Goal: Transaction & Acquisition: Book appointment/travel/reservation

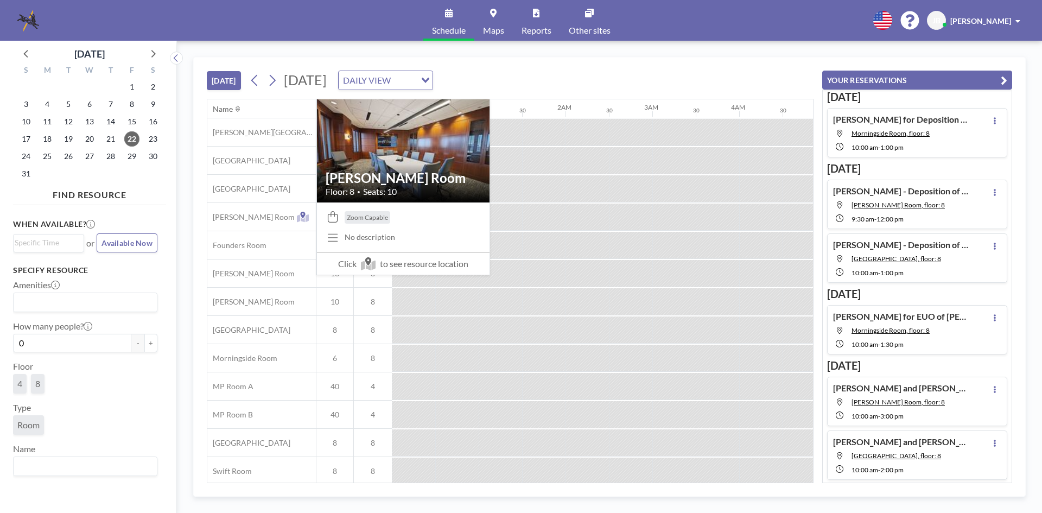
scroll to position [0, 998]
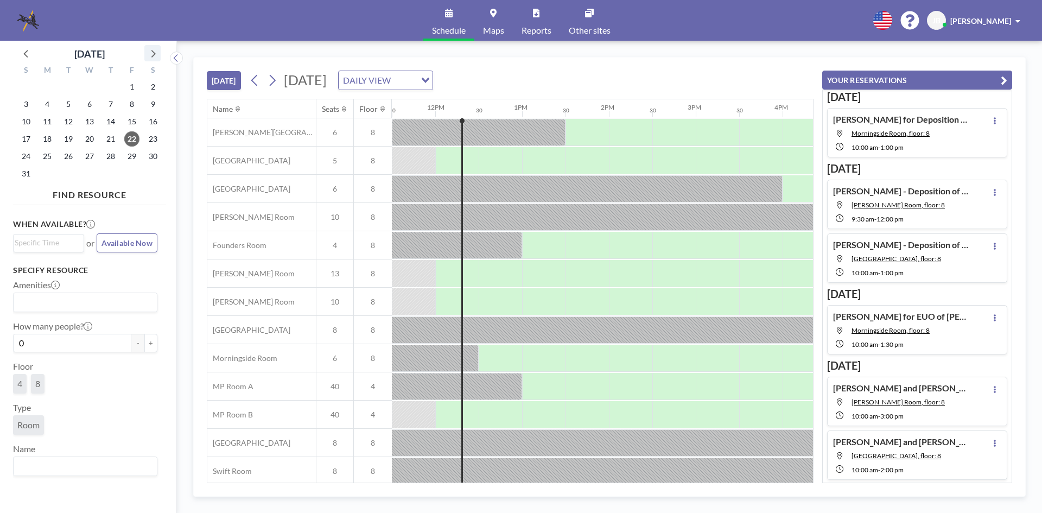
click at [155, 51] on icon at bounding box center [152, 53] width 14 height 14
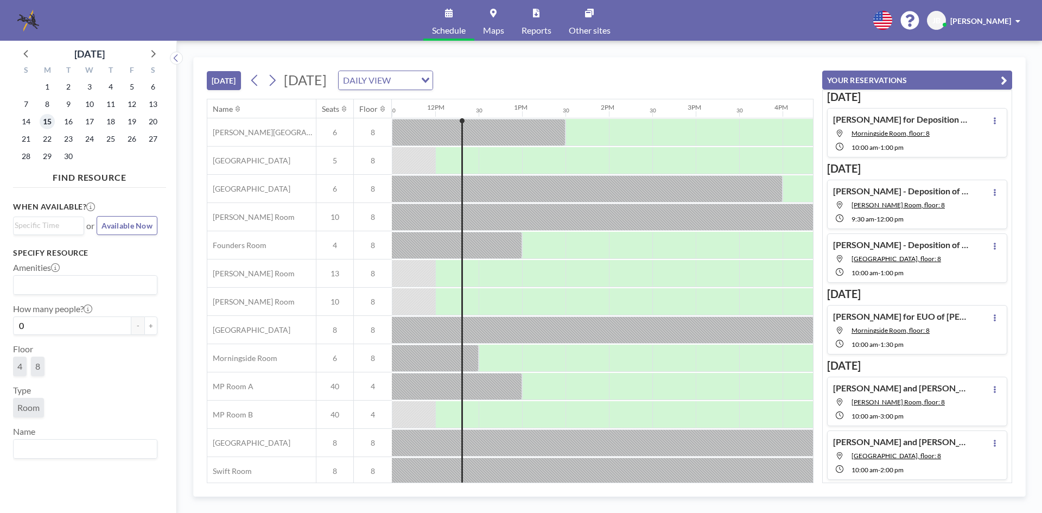
click at [47, 123] on span "15" at bounding box center [47, 121] width 15 height 15
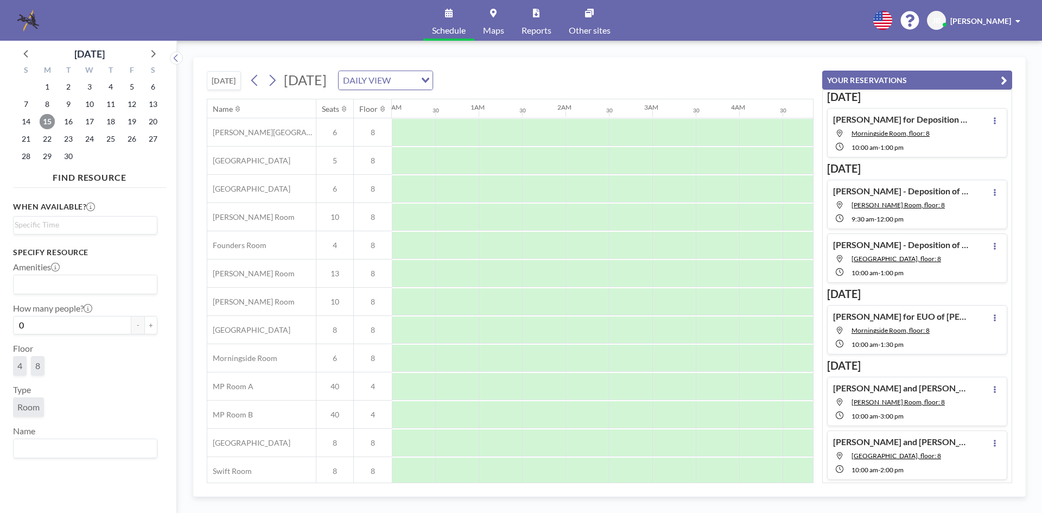
scroll to position [0, 651]
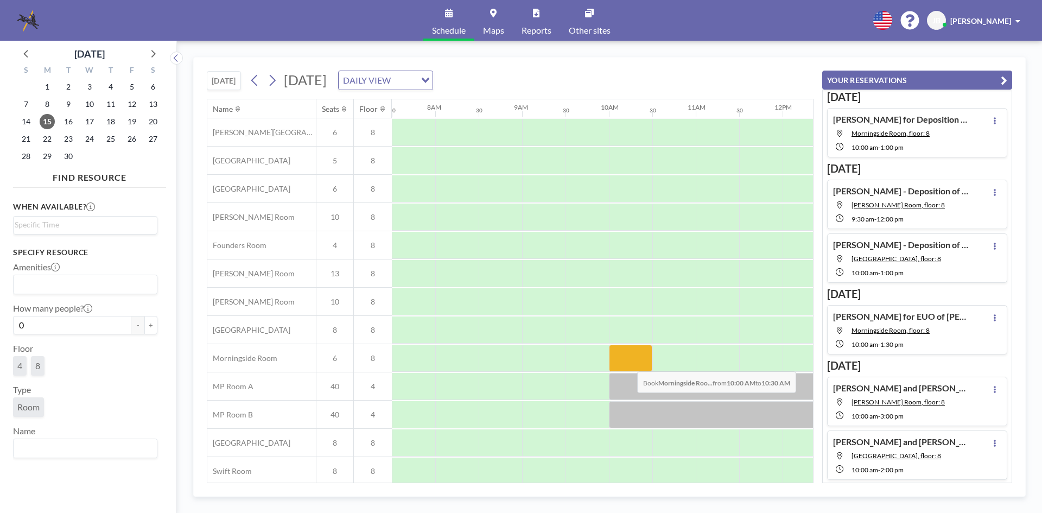
click at [628, 363] on div at bounding box center [630, 358] width 43 height 27
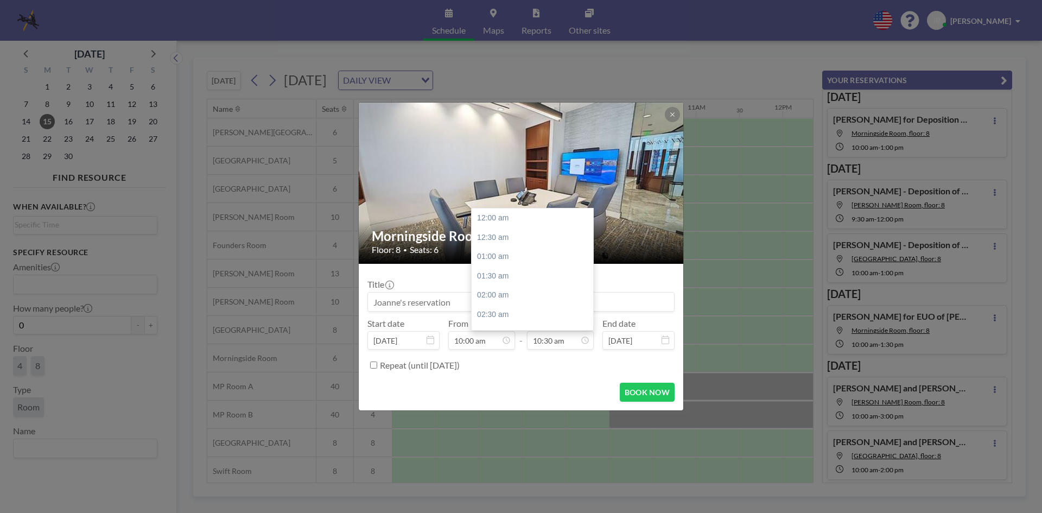
scroll to position [405, 0]
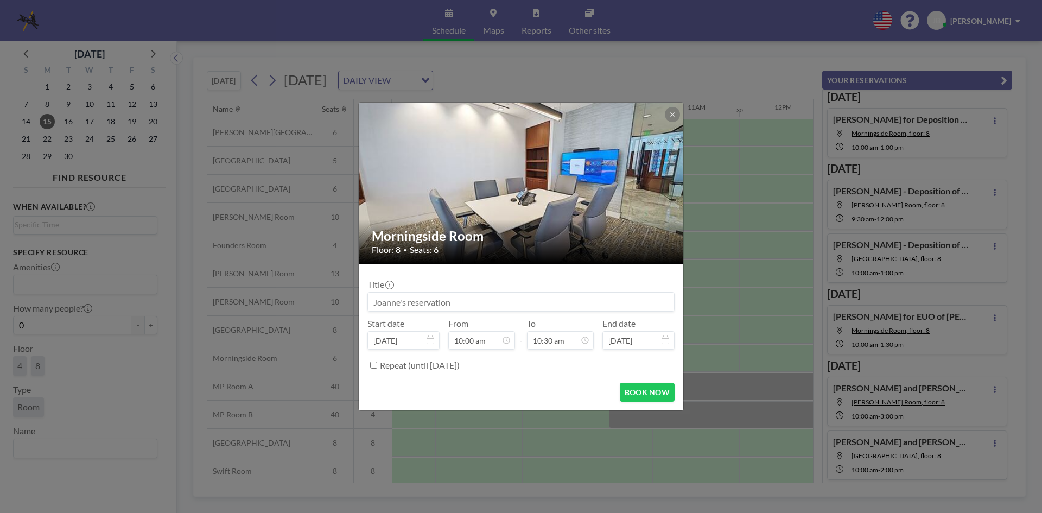
click at [431, 298] on input at bounding box center [521, 301] width 306 height 18
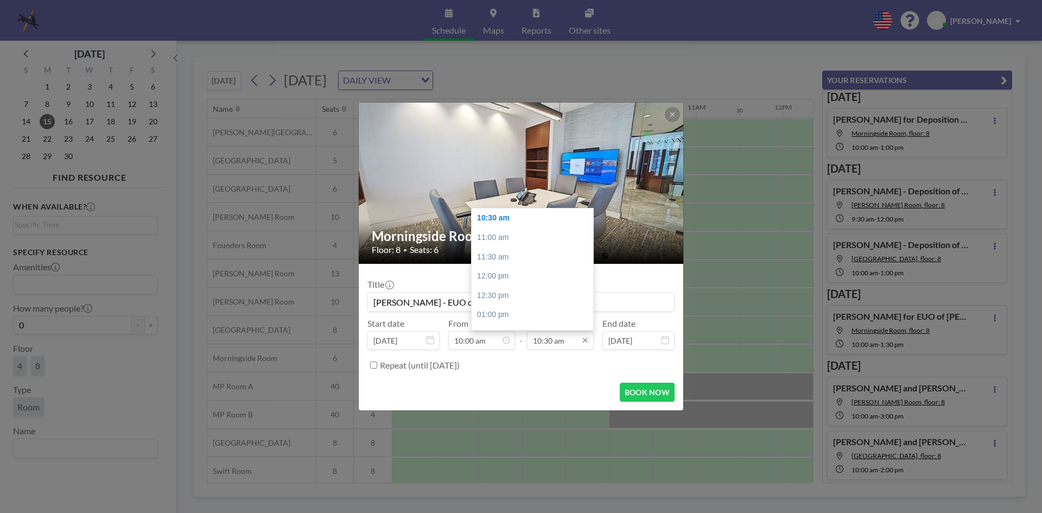
type input "[PERSON_NAME] - EUO of [PERSON_NAME]"
click at [579, 343] on input "10:30 am" at bounding box center [560, 340] width 67 height 18
click at [503, 291] on div "12:30 pm" at bounding box center [535, 296] width 127 height 20
type input "12:30 pm"
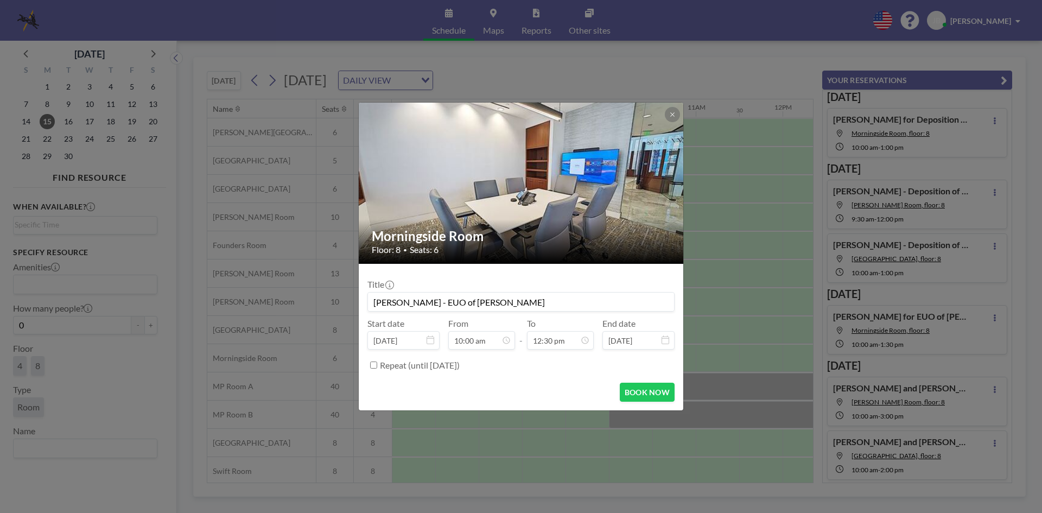
scroll to position [0, 0]
click at [627, 392] on button "BOOK NOW" at bounding box center [647, 392] width 55 height 19
